Goal: Find specific page/section: Find specific page/section

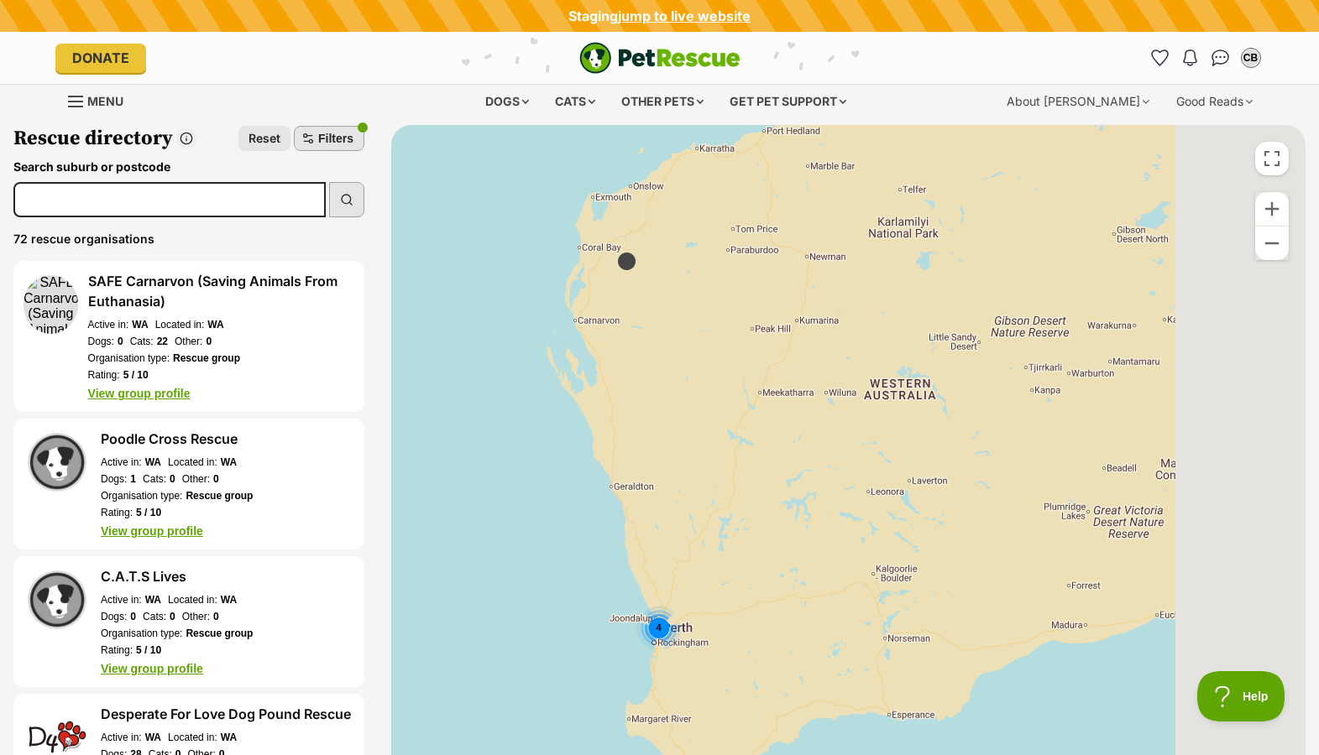
drag, startPoint x: 979, startPoint y: 547, endPoint x: 543, endPoint y: 447, distance: 447.9
click at [600, 464] on div "4" at bounding box center [848, 496] width 914 height 742
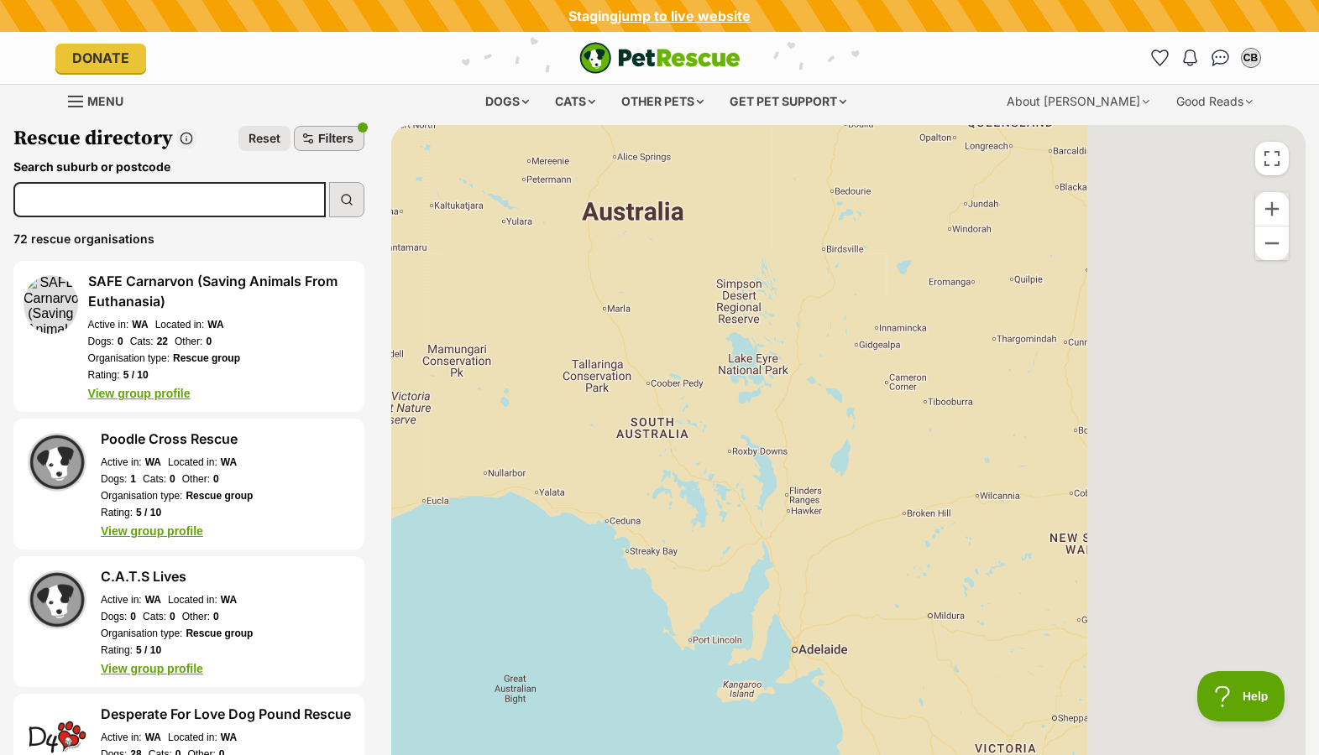
drag, startPoint x: 1121, startPoint y: 520, endPoint x: 734, endPoint y: 464, distance: 391.8
click at [781, 478] on div "4" at bounding box center [848, 496] width 914 height 742
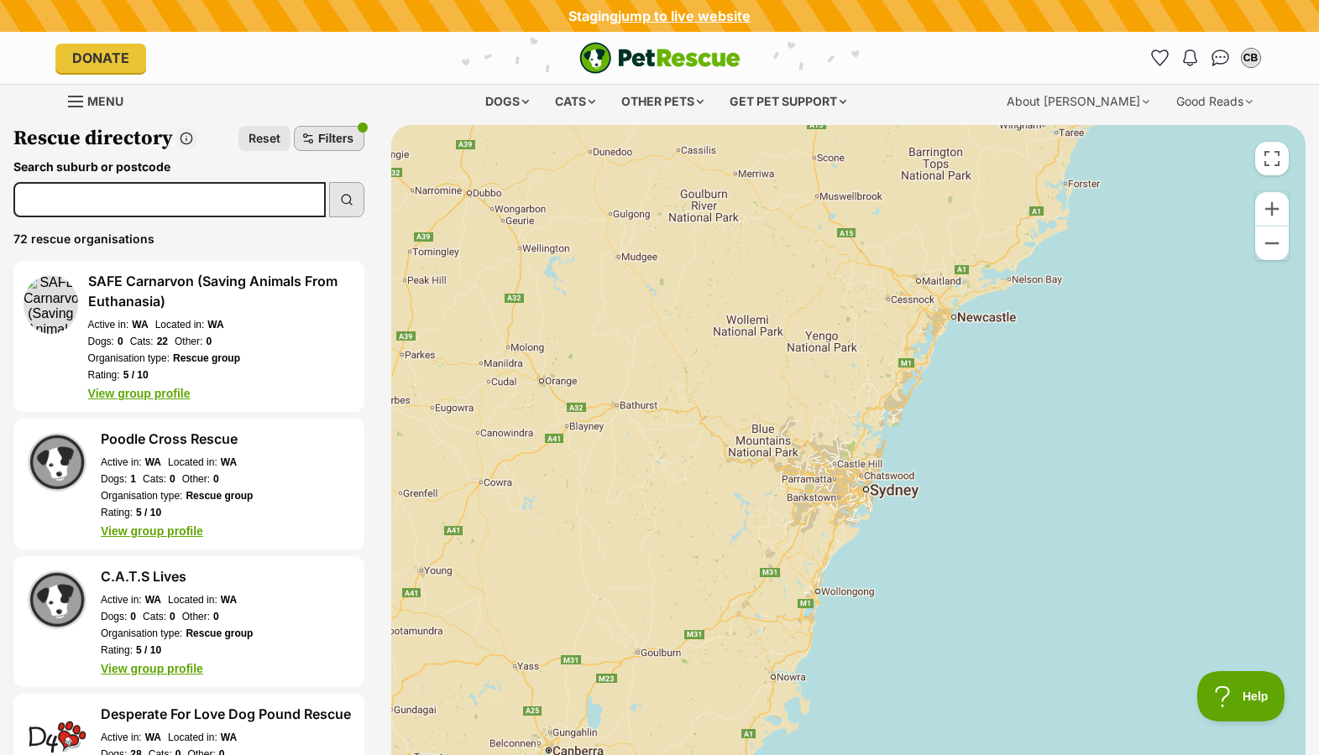
click at [864, 509] on div at bounding box center [848, 496] width 914 height 742
click at [268, 143] on span "Reset" at bounding box center [264, 138] width 32 height 17
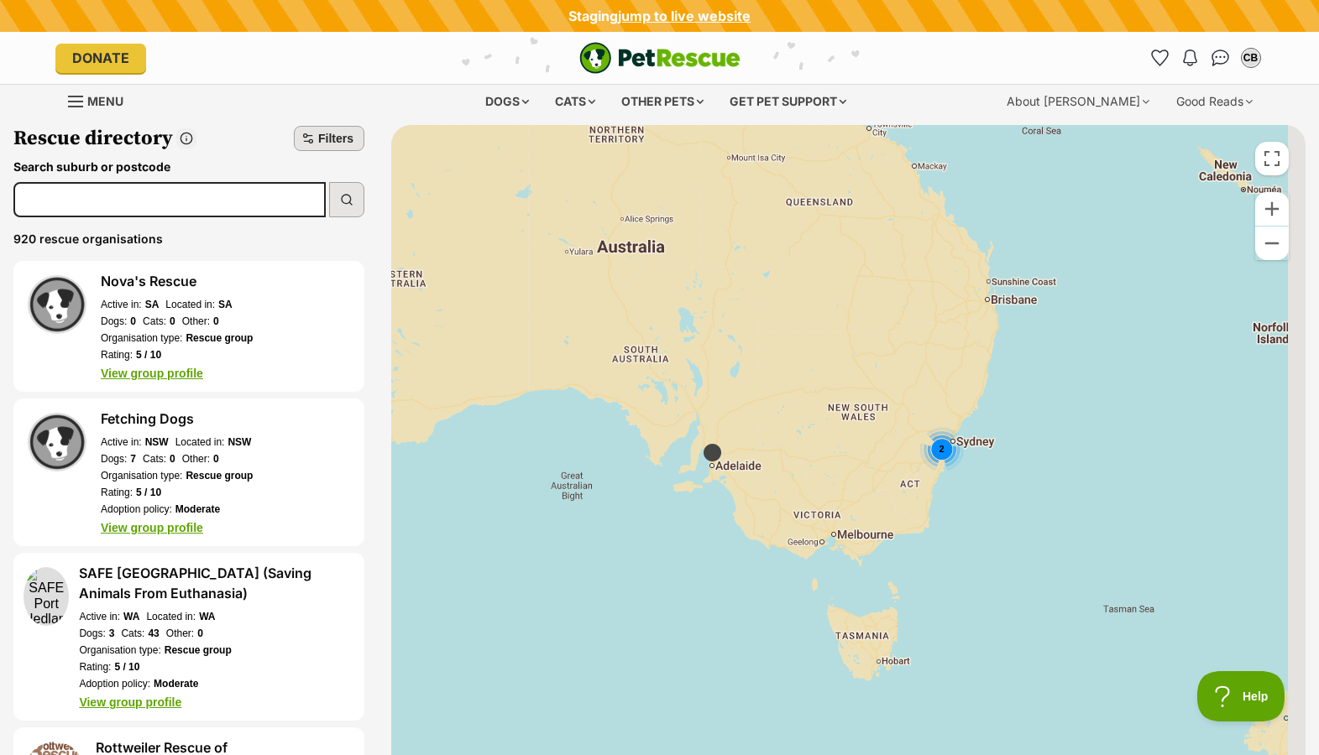
drag, startPoint x: 1152, startPoint y: 612, endPoint x: 916, endPoint y: 444, distance: 290.2
click at [917, 443] on div "2" at bounding box center [848, 496] width 914 height 742
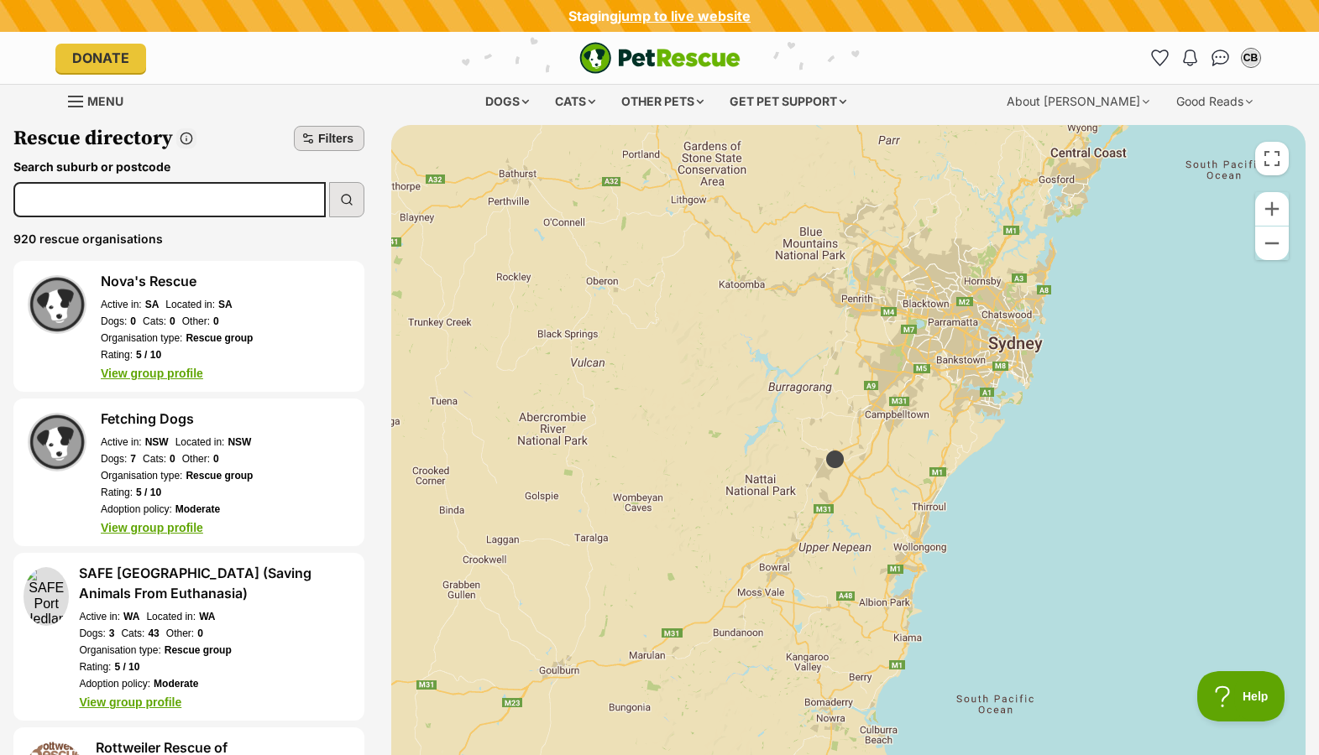
drag, startPoint x: 942, startPoint y: 463, endPoint x: 917, endPoint y: 684, distance: 222.2
click at [917, 684] on div at bounding box center [848, 496] width 914 height 742
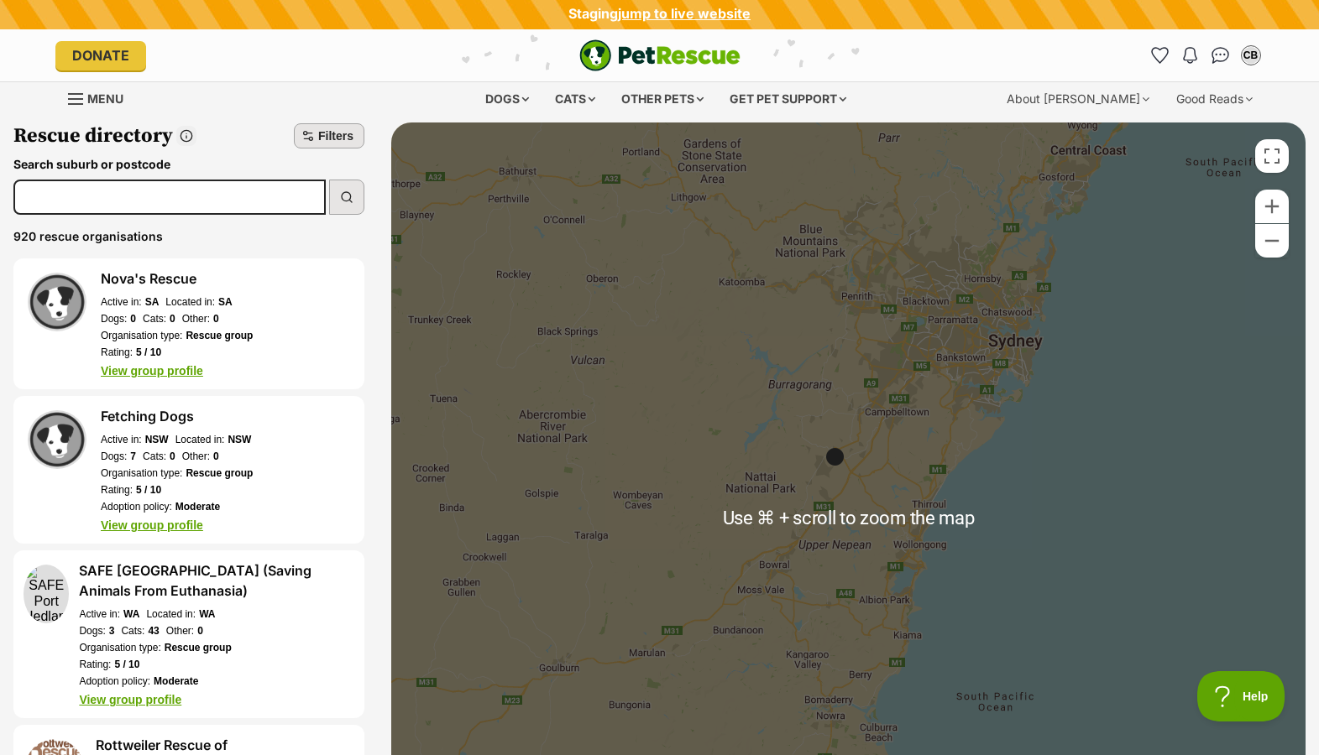
scroll to position [8, 0]
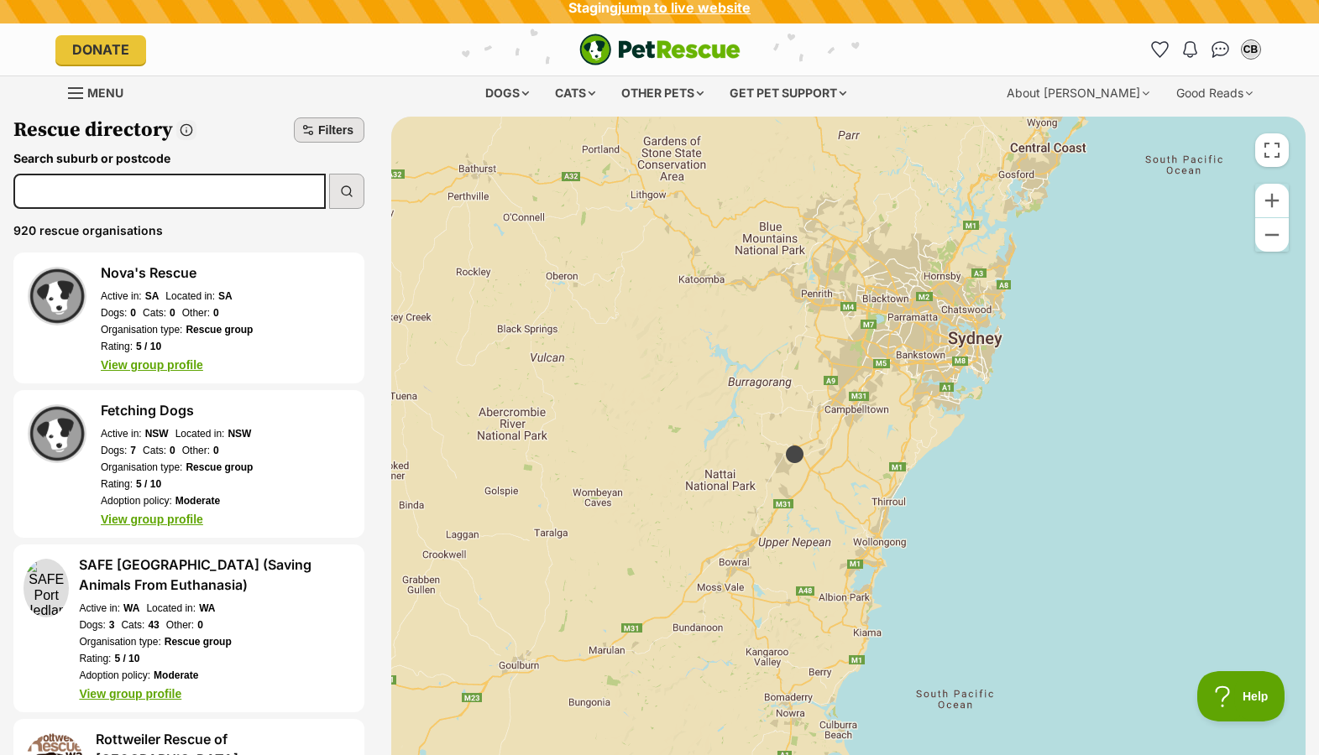
drag, startPoint x: 827, startPoint y: 572, endPoint x: 785, endPoint y: 574, distance: 42.0
click at [785, 574] on div at bounding box center [848, 488] width 914 height 742
